Goal: Navigation & Orientation: Go to known website

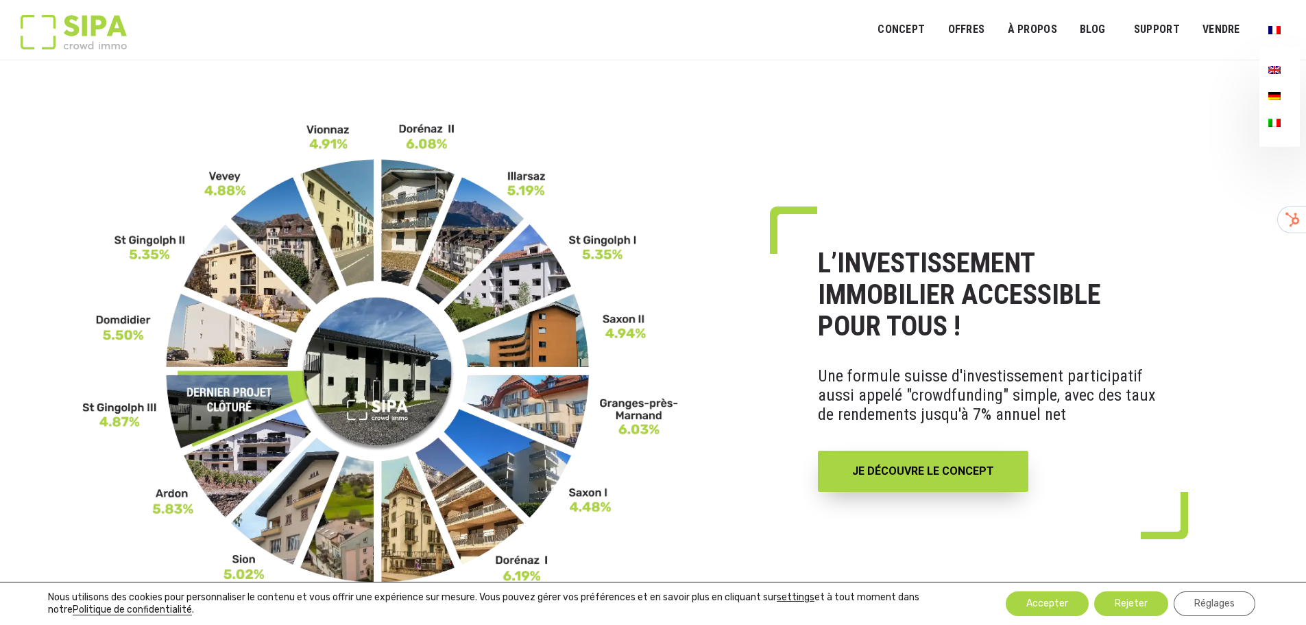
click at [1276, 71] on img "Menu principal" at bounding box center [1274, 70] width 12 height 8
